Goal: Transaction & Acquisition: Purchase product/service

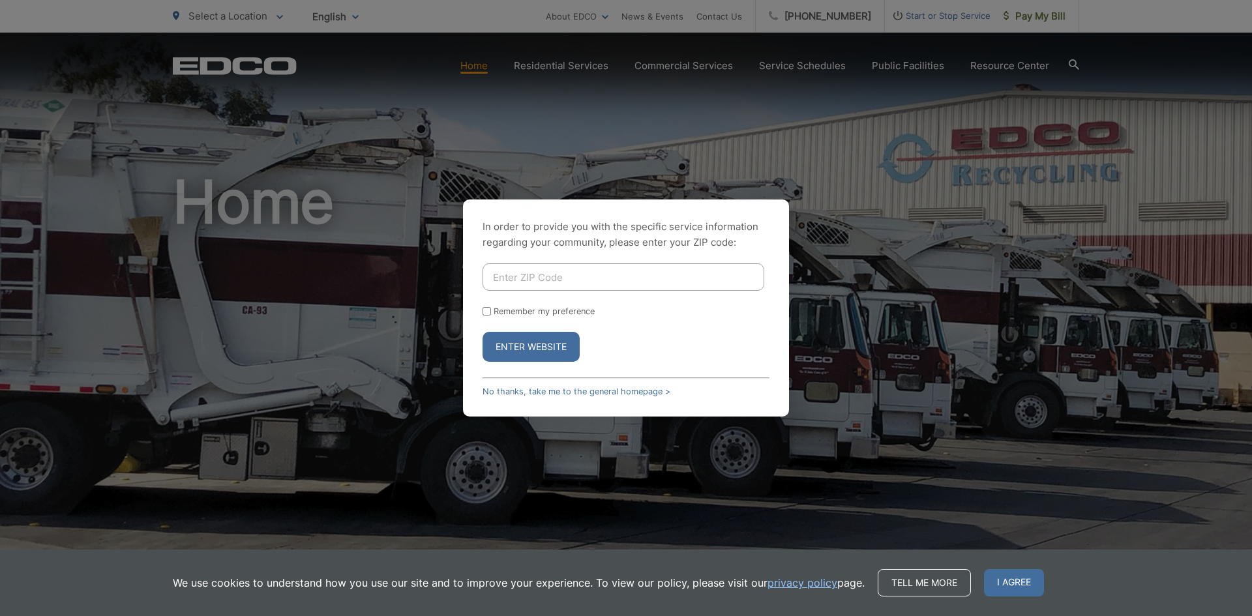
click at [548, 272] on input "Enter ZIP Code" at bounding box center [624, 276] width 282 height 27
click at [565, 392] on link "No thanks, take me to the general homepage >" at bounding box center [577, 392] width 188 height 10
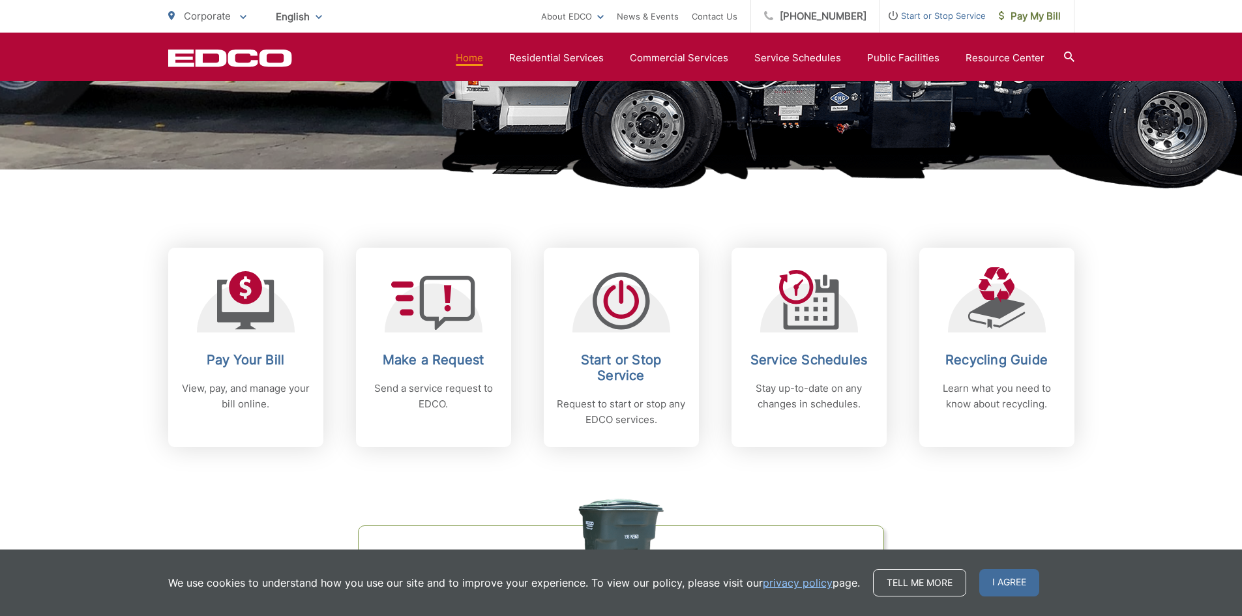
scroll to position [522, 0]
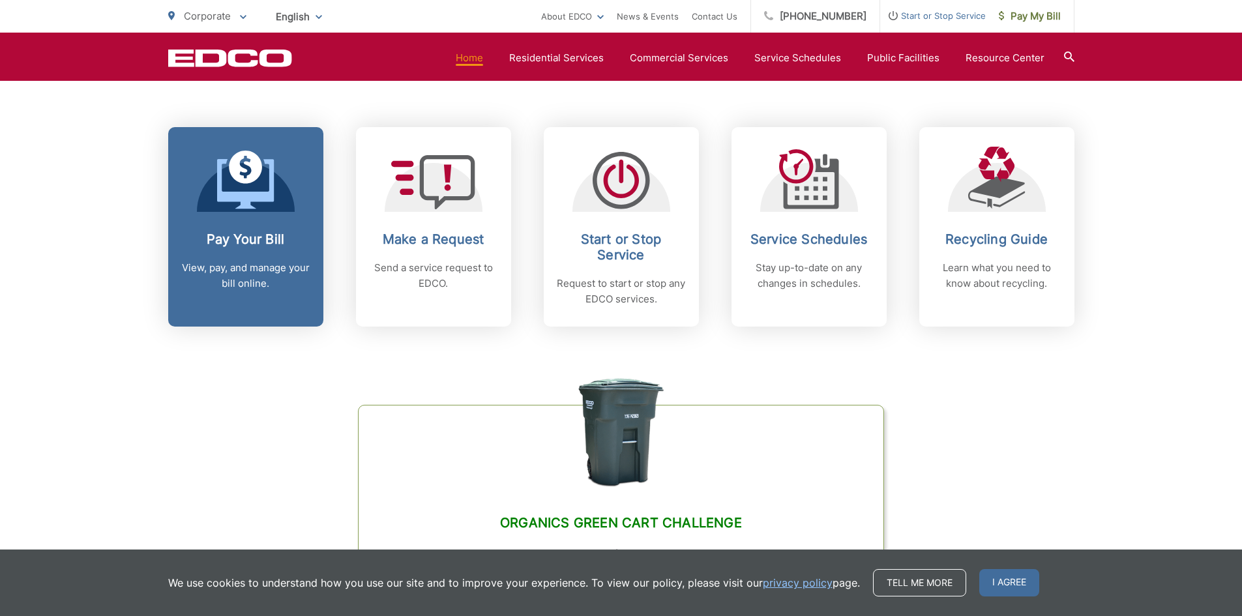
click at [241, 237] on h2 "Pay Your Bill" at bounding box center [245, 239] width 129 height 16
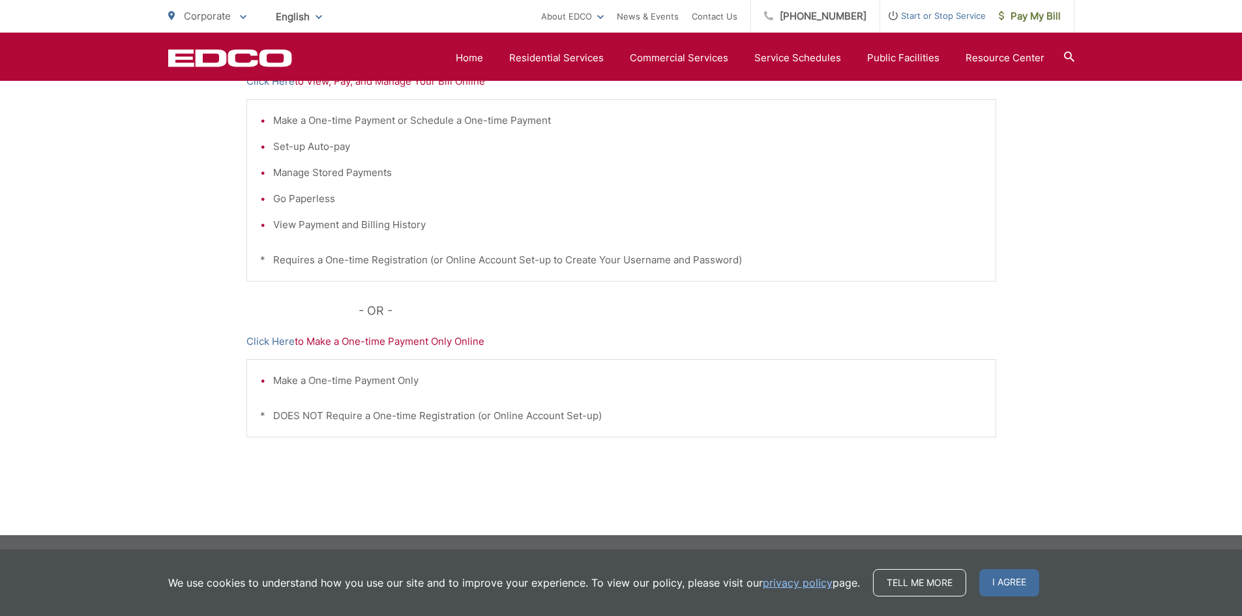
scroll to position [115, 0]
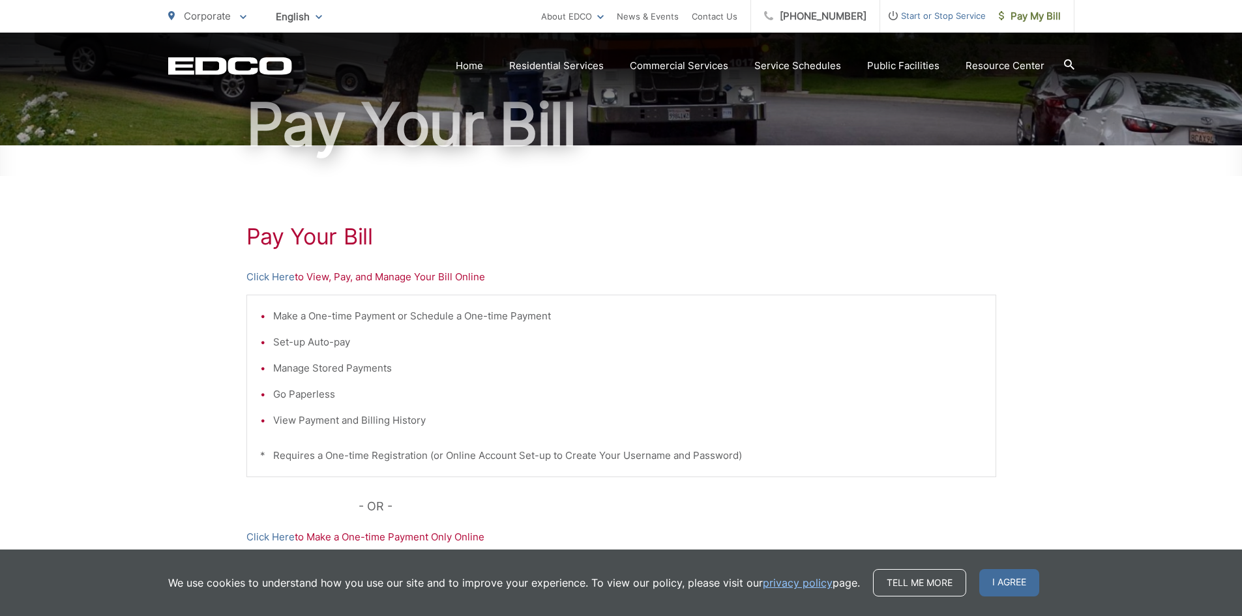
click at [470, 278] on p "Click Here to View, Pay, and Manage Your Bill Online" at bounding box center [621, 277] width 750 height 16
click at [340, 264] on div "Pay Your Bill Click Here to View, Pay, and Manage Your Bill Online Make a One-t…" at bounding box center [621, 438] width 750 height 586
click at [327, 239] on h1 "Pay Your Bill" at bounding box center [621, 237] width 750 height 26
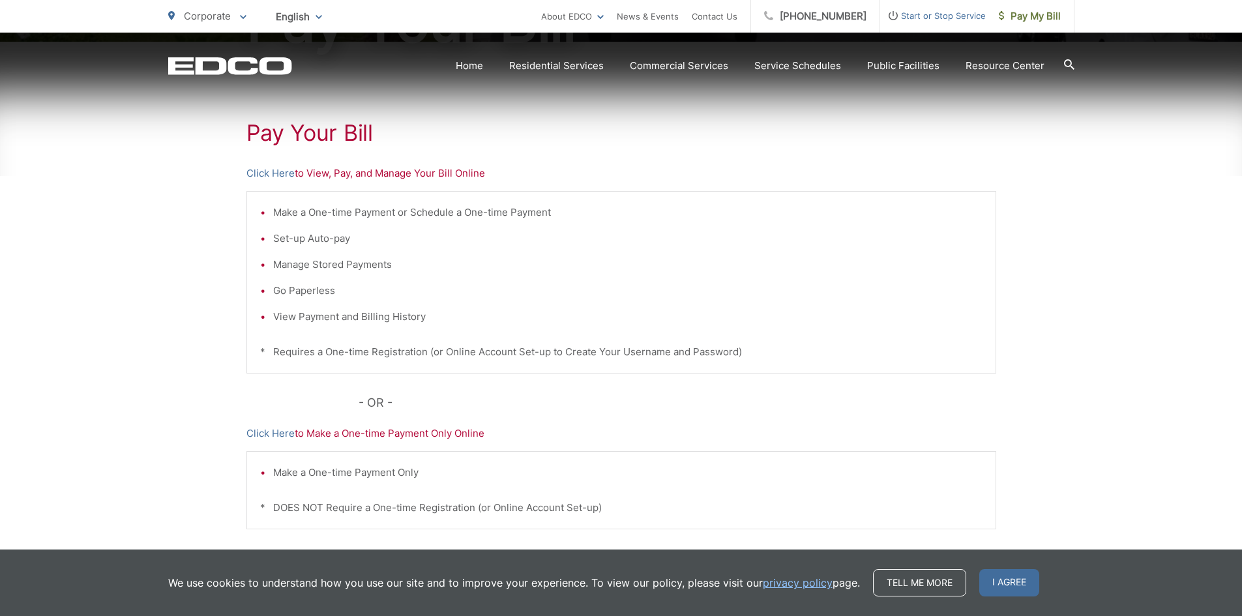
scroll to position [246, 0]
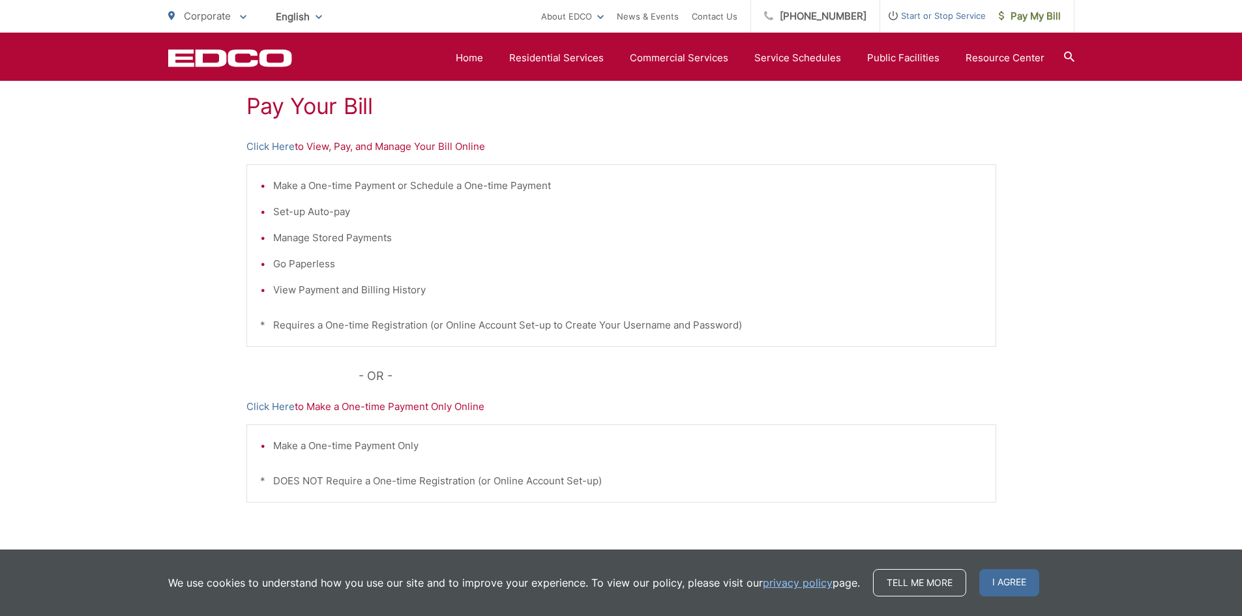
click at [311, 291] on li "View Payment and Billing History" at bounding box center [627, 290] width 709 height 16
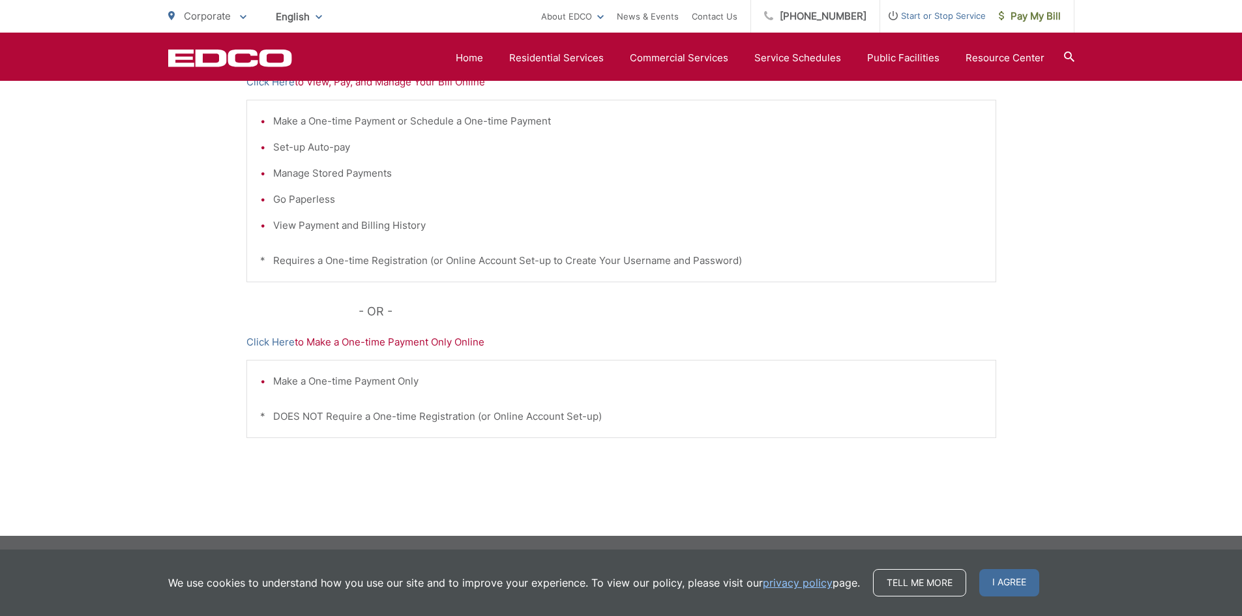
scroll to position [311, 0]
click at [372, 341] on p "Click Here to Make a One-time Payment Only Online" at bounding box center [621, 342] width 750 height 16
drag, startPoint x: 995, startPoint y: 578, endPoint x: 959, endPoint y: 575, distance: 36.7
click at [995, 578] on span "I agree" at bounding box center [1009, 582] width 60 height 27
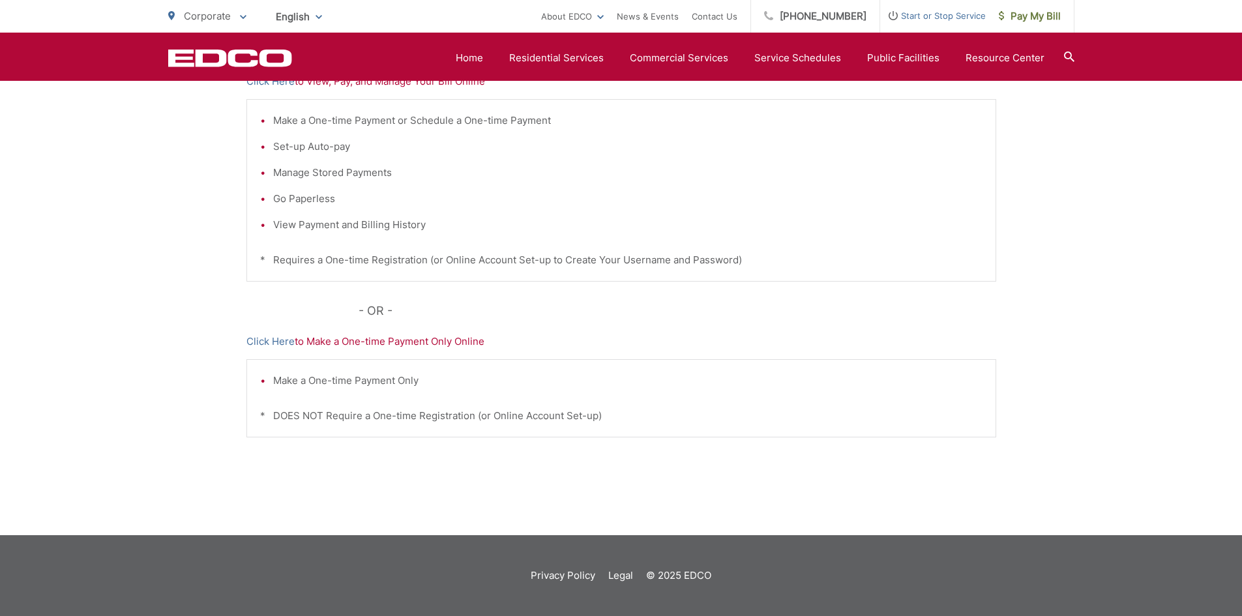
scroll to position [0, 0]
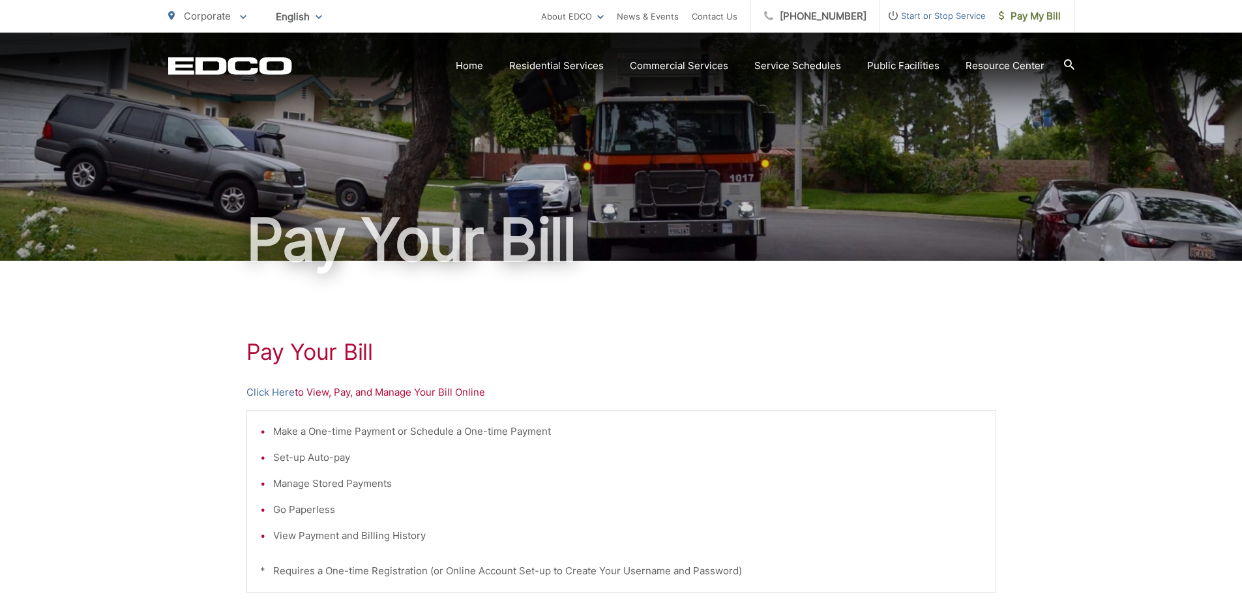
click at [317, 352] on h1 "Pay Your Bill" at bounding box center [621, 352] width 750 height 26
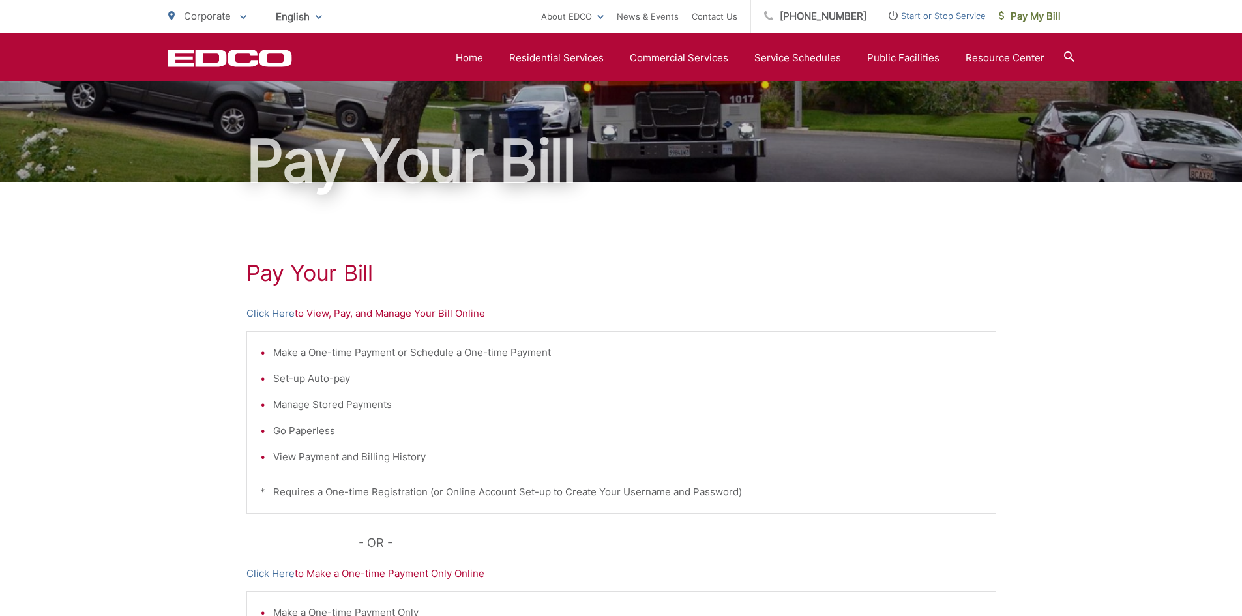
scroll to position [65, 0]
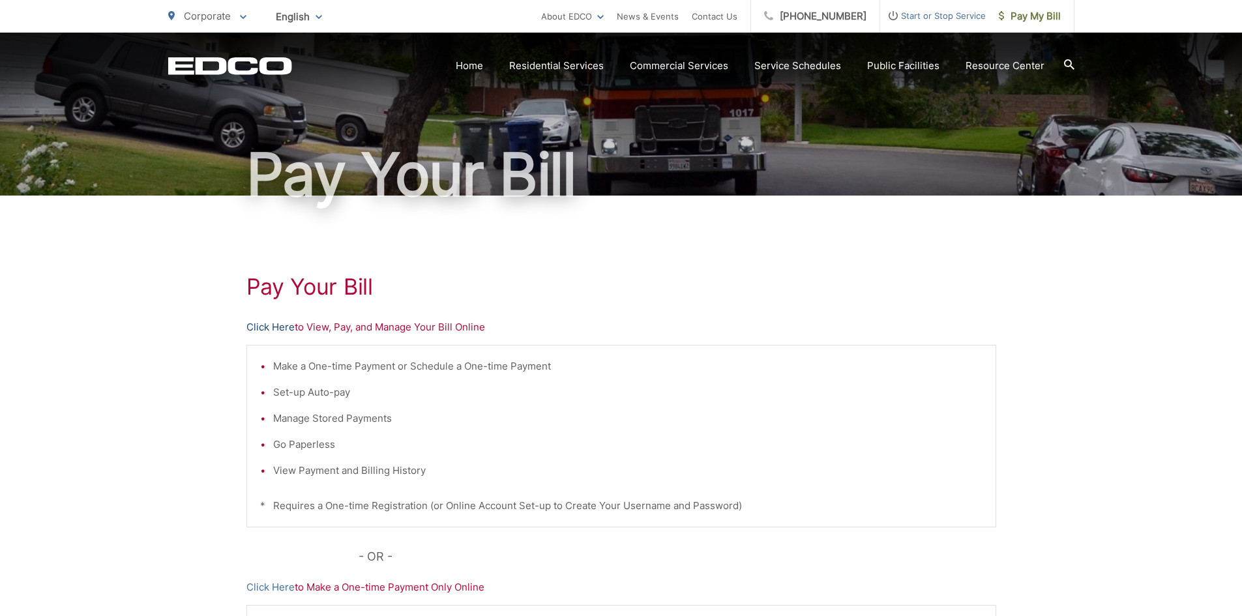
click at [283, 328] on link "Click Here" at bounding box center [270, 328] width 48 height 16
